Goal: Find contact information: Find contact information

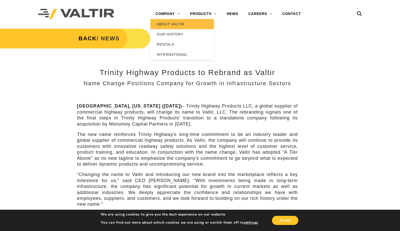
click at [172, 25] on link "ABOUT VALTIR" at bounding box center [181, 24] width 63 height 10
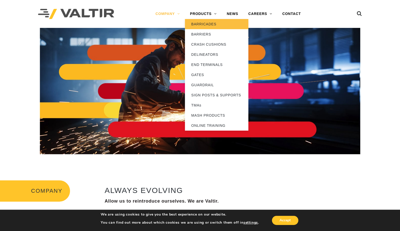
click at [207, 24] on link "BARRICADES" at bounding box center [216, 24] width 63 height 10
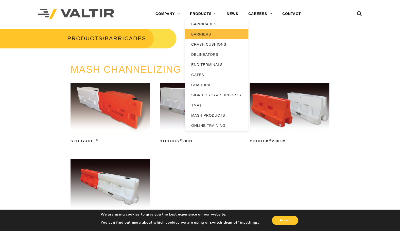
click at [206, 32] on link "BARRIERS" at bounding box center [216, 34] width 63 height 10
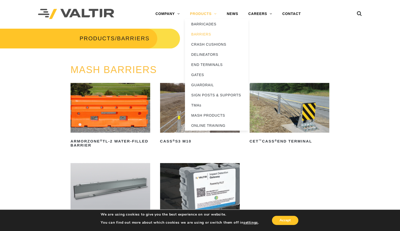
click at [216, 13] on link "PRODUCTS" at bounding box center [203, 14] width 37 height 10
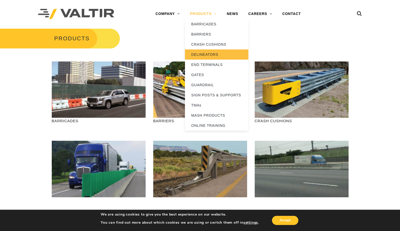
click at [201, 54] on link "DELINEATORS" at bounding box center [216, 54] width 63 height 10
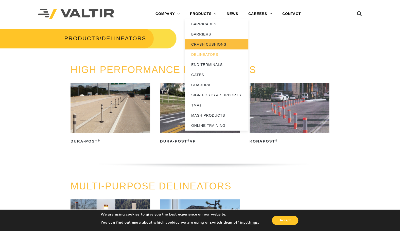
click at [208, 43] on link "CRASH CUSHIONS" at bounding box center [216, 44] width 63 height 10
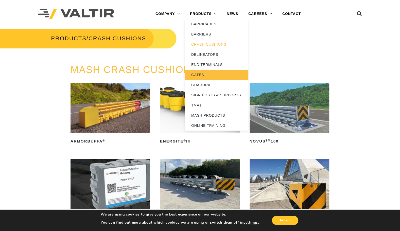
click at [203, 74] on link "GATES" at bounding box center [216, 75] width 63 height 10
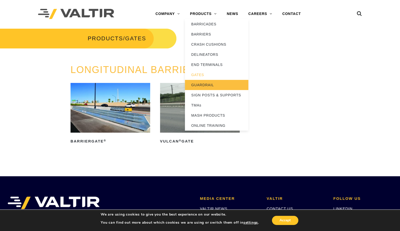
click at [204, 83] on link "GUARDRAIL" at bounding box center [216, 85] width 63 height 10
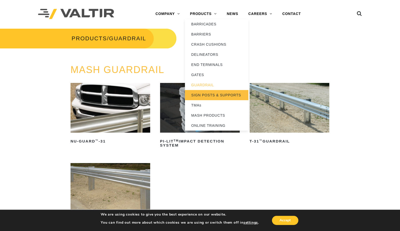
click at [204, 94] on link "SIGN POSTS & SUPPORTS" at bounding box center [216, 95] width 63 height 10
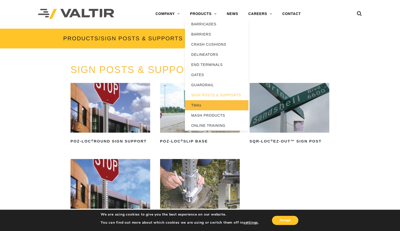
click at [197, 103] on link "TMAs" at bounding box center [216, 105] width 63 height 10
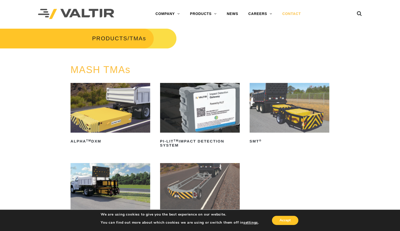
click at [299, 13] on link "CONTACT" at bounding box center [291, 14] width 29 height 10
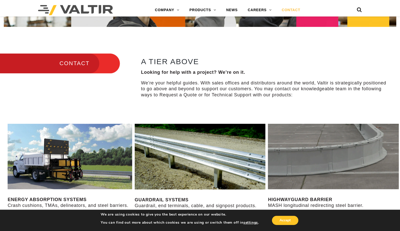
scroll to position [127, 0]
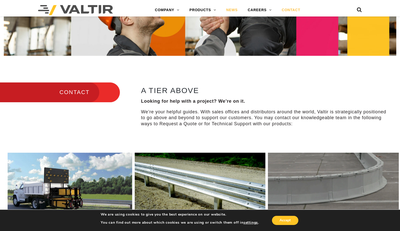
click at [234, 9] on link "NEWS" at bounding box center [232, 10] width 22 height 10
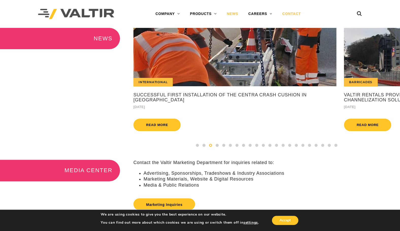
click at [291, 12] on link "CONTACT" at bounding box center [291, 14] width 29 height 10
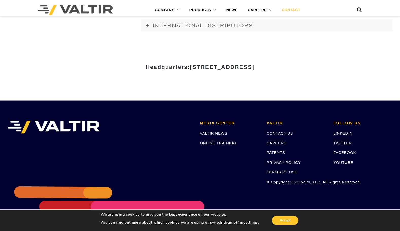
scroll to position [665, 0]
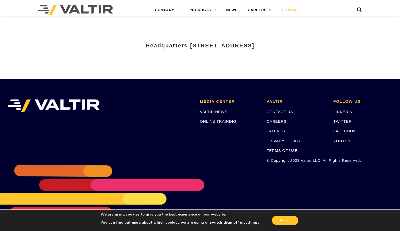
drag, startPoint x: 94, startPoint y: 45, endPoint x: 306, endPoint y: 44, distance: 211.6
click at [306, 44] on h3 "Headquarters: 15601 Dallas Parkway, Suite 525 | Addison, TX 75001" at bounding box center [200, 46] width 297 height 6
copy strong "Headquarters: 15601 Dallas Parkway, Suite 525 | Addison, TX 75001"
